Goal: Transaction & Acquisition: Purchase product/service

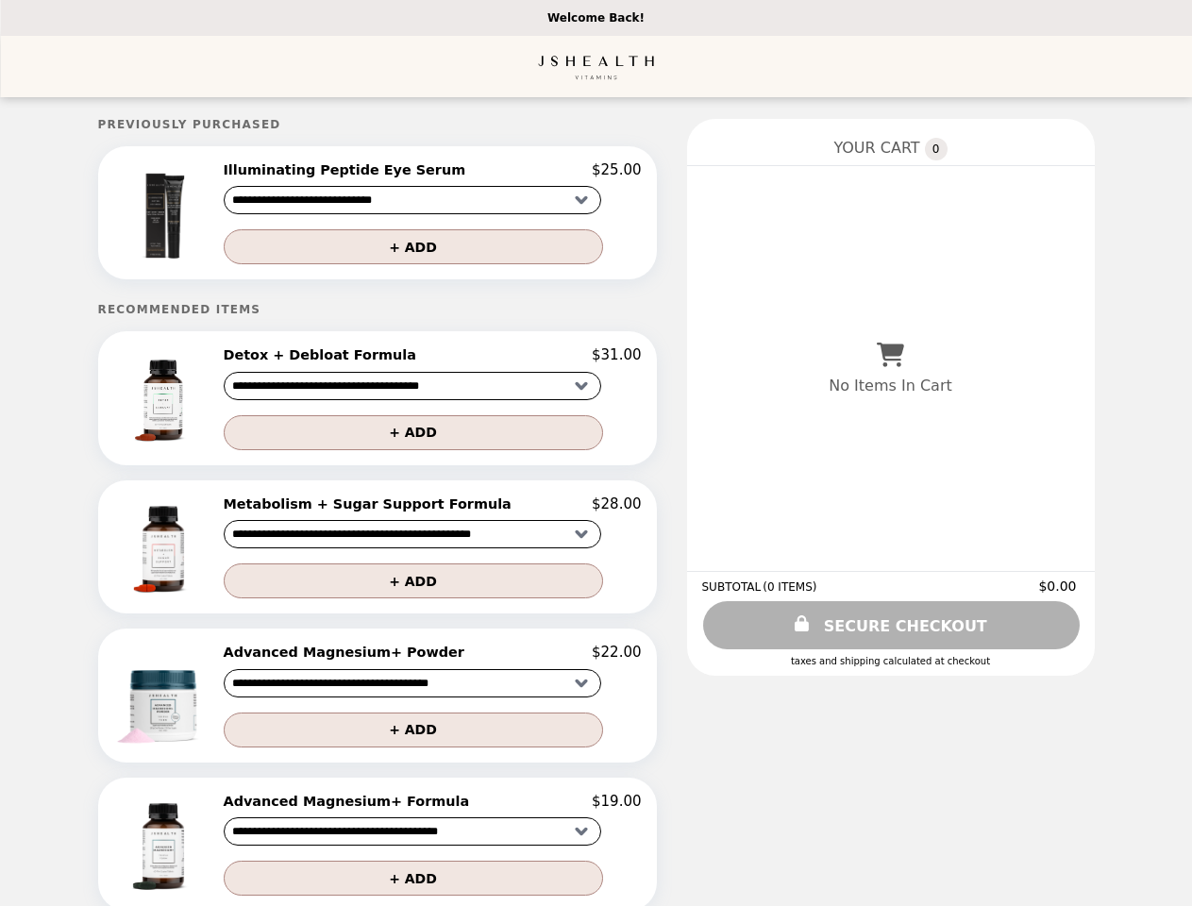
click at [202, 215] on img at bounding box center [165, 212] width 104 height 103
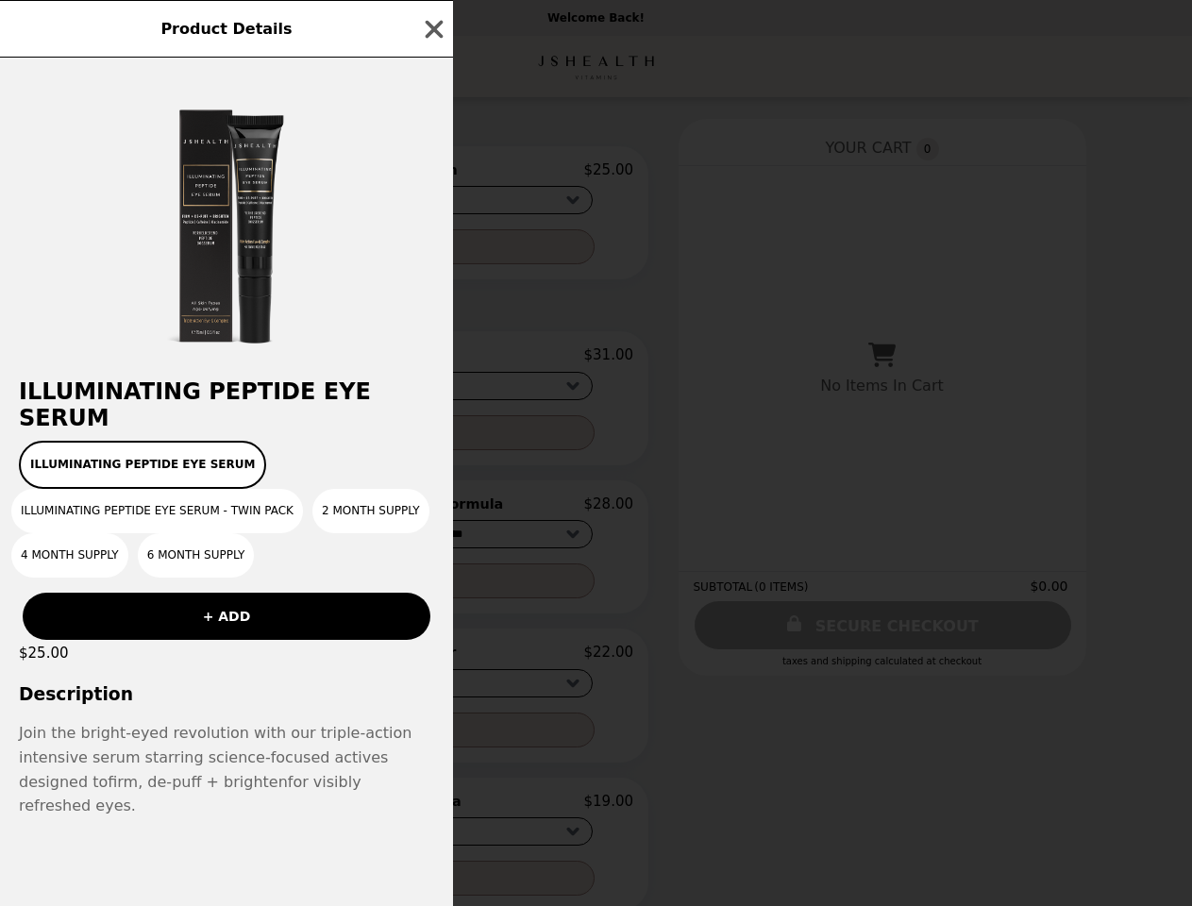
click at [432, 173] on div "Product Details Illuminating Peptide Eye Serum Illuminating Peptide Eye Serum I…" at bounding box center [596, 453] width 1192 height 906
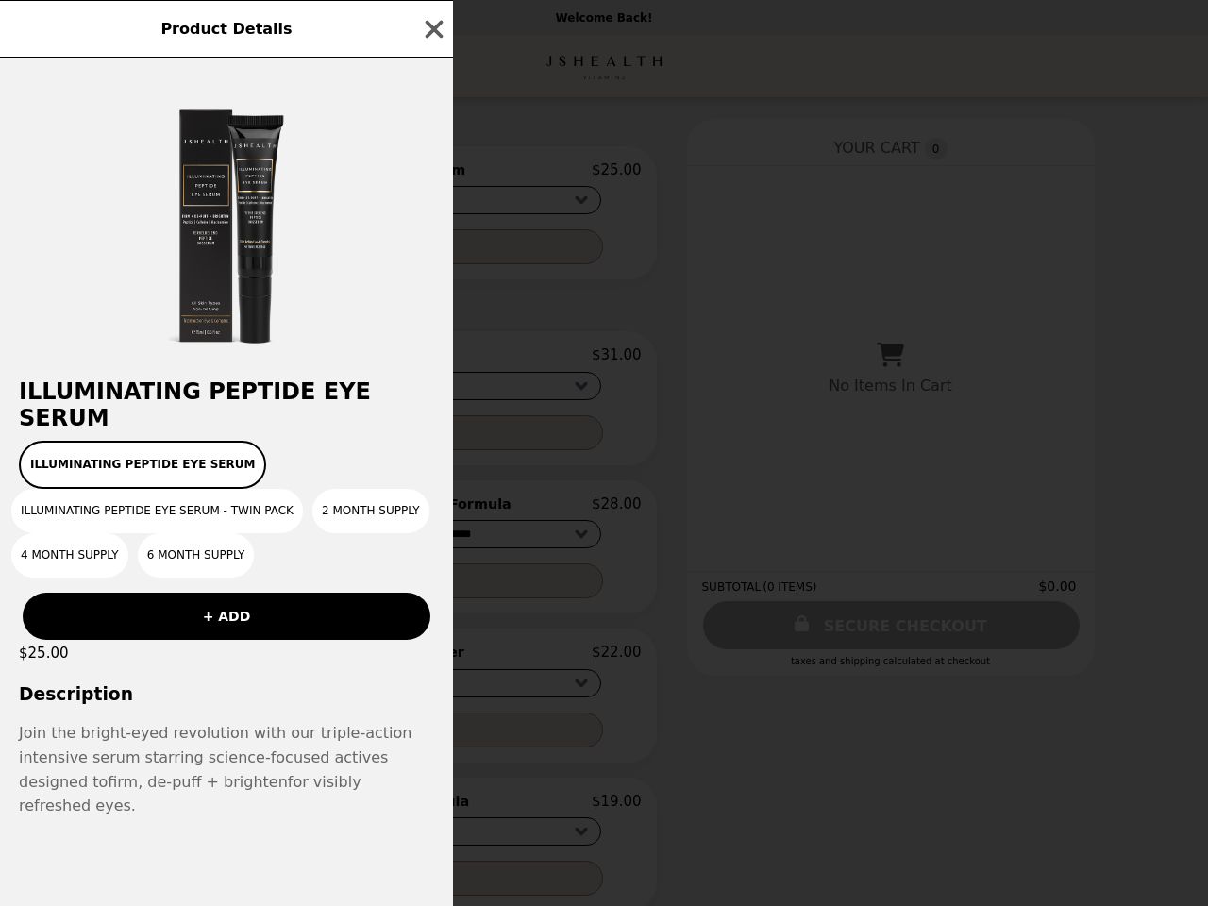
click at [432, 250] on div at bounding box center [226, 209] width 453 height 302
click at [202, 404] on div "Product Details Illuminating Peptide Eye Serum Illuminating Peptide Eye Serum I…" at bounding box center [604, 453] width 1208 height 906
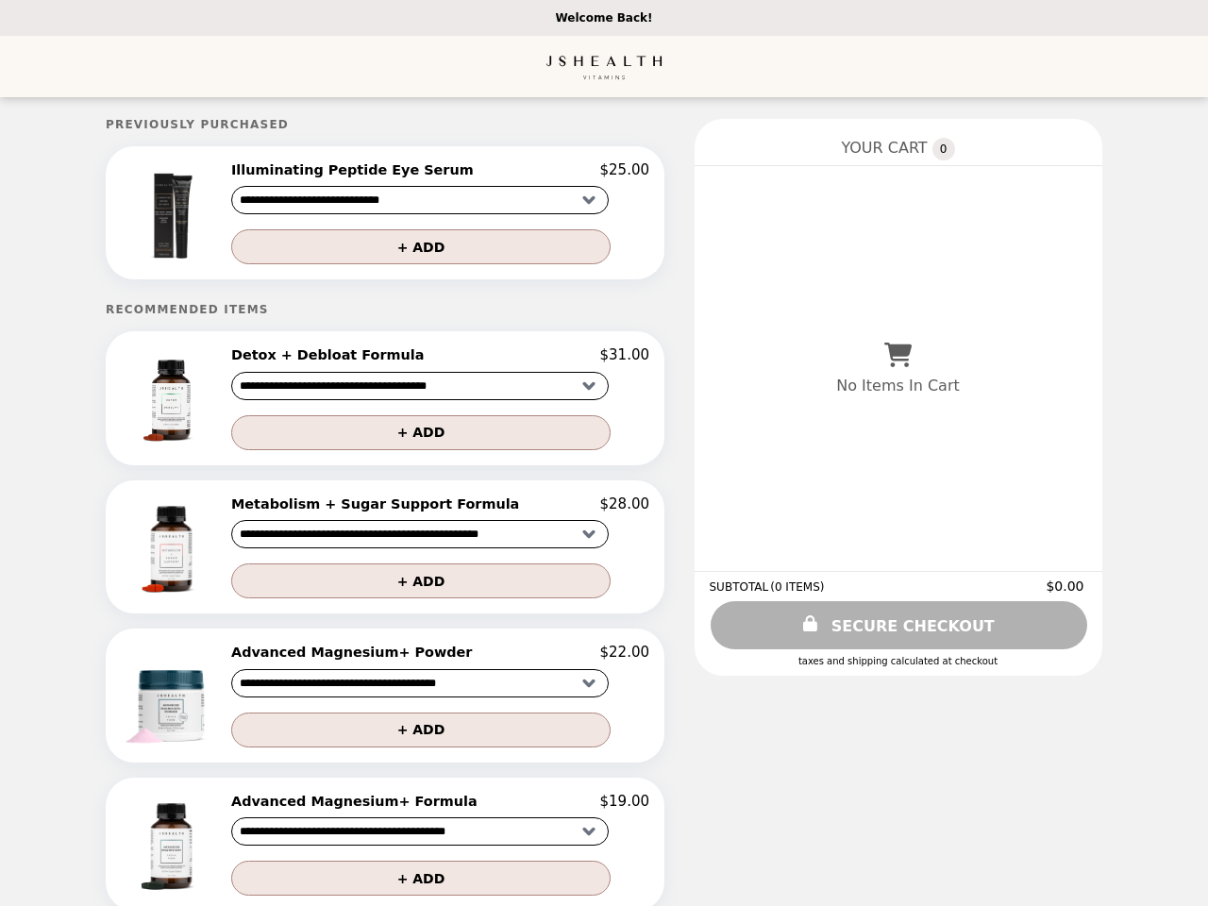
click at [432, 362] on div "Detox + Debloat Formula $31.00" at bounding box center [440, 354] width 418 height 17
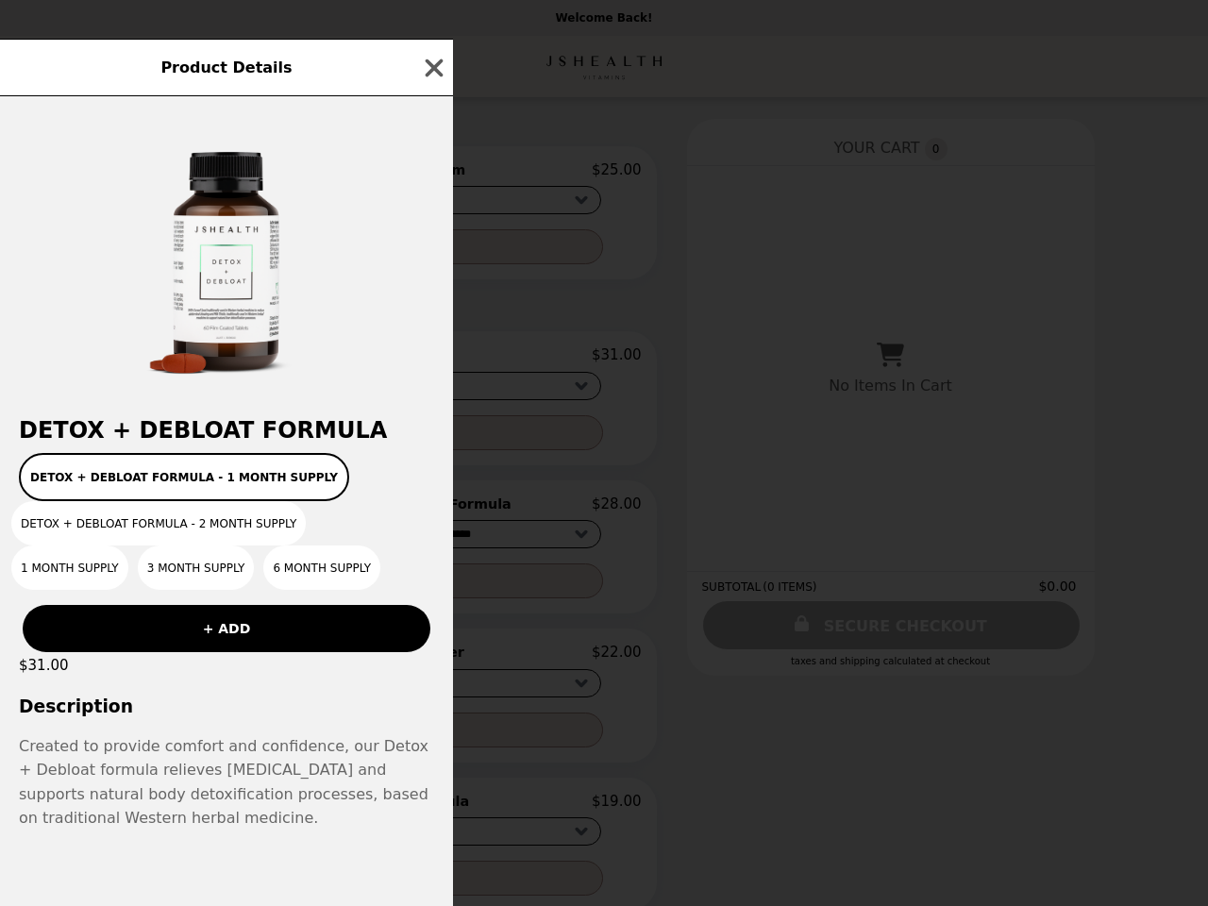
click at [432, 439] on div "Product Details Detox + Debloat Formula Detox + Debloat Formula - 1 Month Suppl…" at bounding box center [604, 453] width 1208 height 906
click at [263, 554] on button "6 Month Supply" at bounding box center [321, 568] width 117 height 44
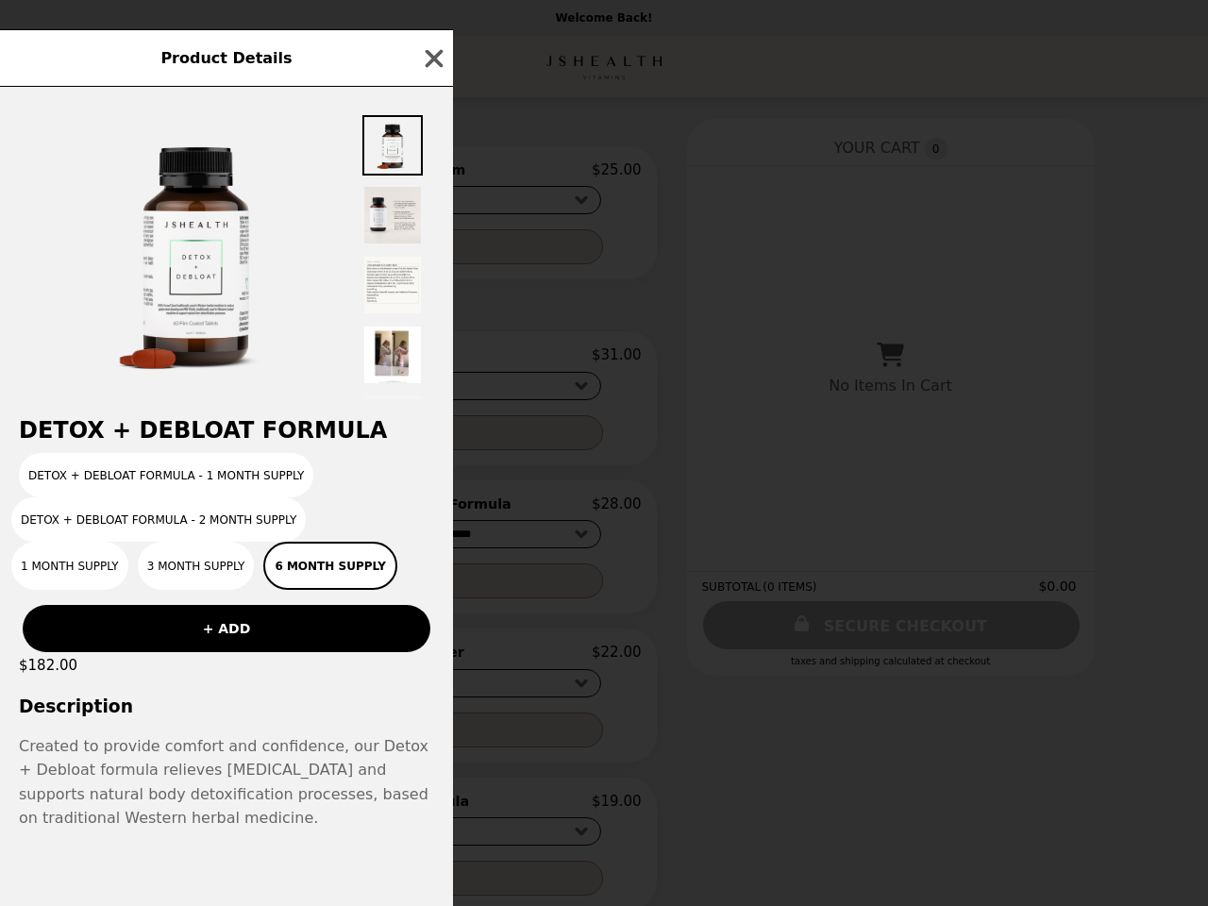
click at [432, 512] on div "Product Details Detox + Debloat Formula Detox + Debloat Formula - 1 Month Suppl…" at bounding box center [604, 453] width 1208 height 906
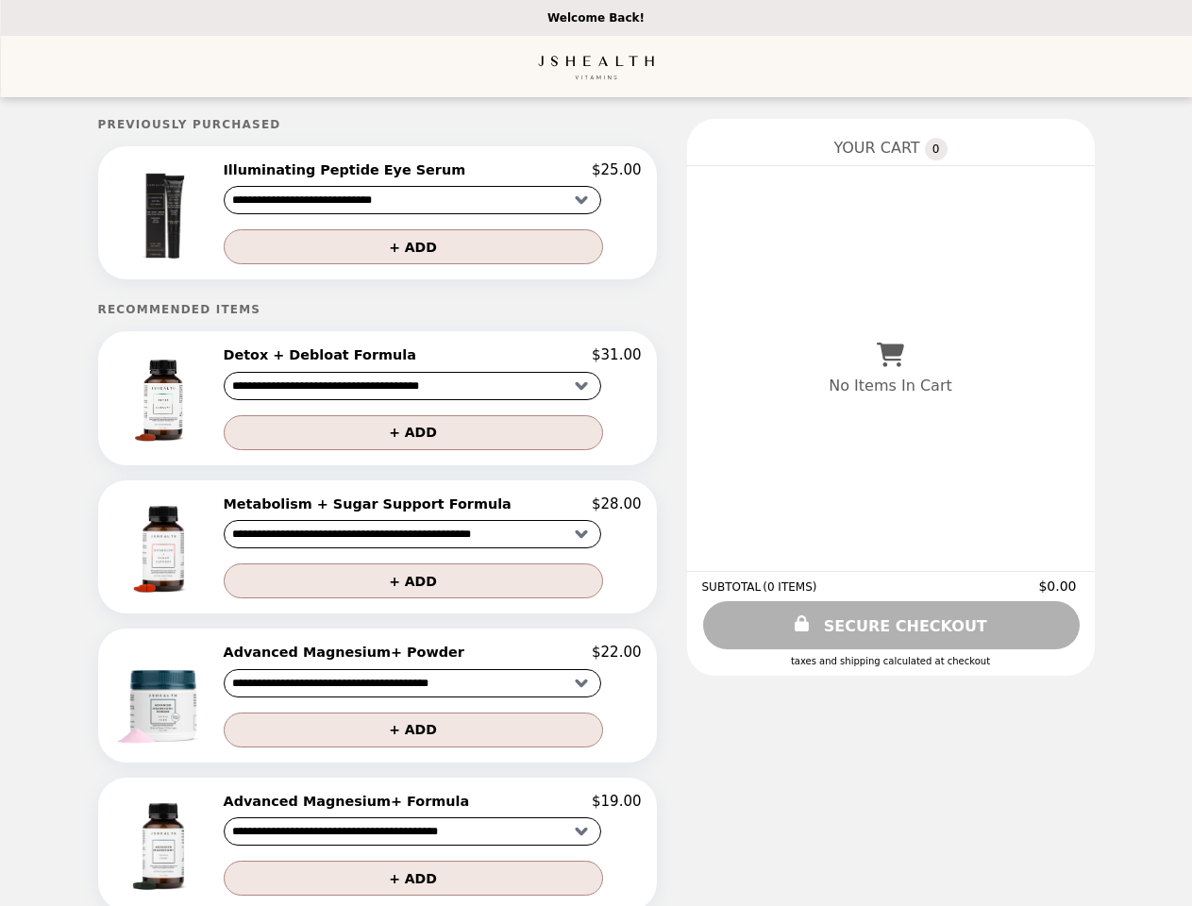
click at [432, 589] on button "+ ADD" at bounding box center [413, 580] width 379 height 35
click at [202, 704] on img at bounding box center [165, 695] width 104 height 103
